Goal: Navigation & Orientation: Find specific page/section

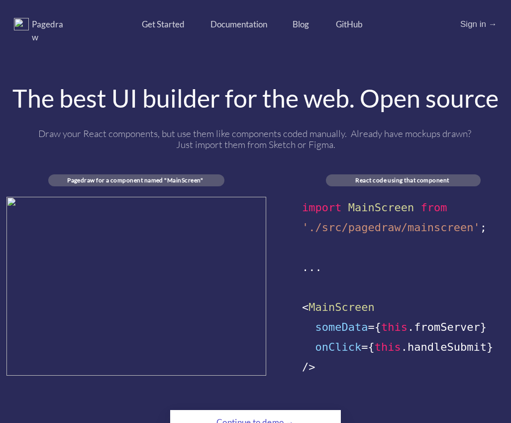
click at [479, 24] on div "Sign in →" at bounding box center [479, 31] width 37 height 26
